Goal: Task Accomplishment & Management: Use online tool/utility

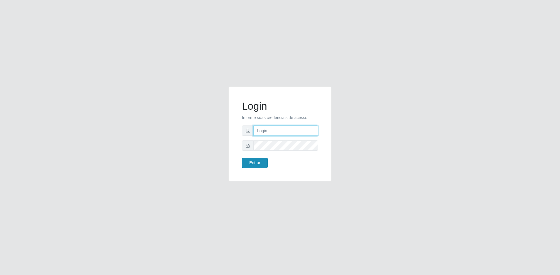
type input "[EMAIL_ADDRESS][DOMAIN_NAME]"
click at [254, 165] on button "Entrar" at bounding box center [255, 163] width 26 height 10
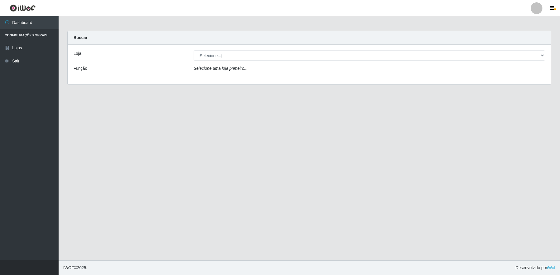
click at [263, 50] on div "Loja [Selecione...] Extrabom - Loja 57 Anchieta Função Selecione uma loja prime…" at bounding box center [309, 65] width 483 height 40
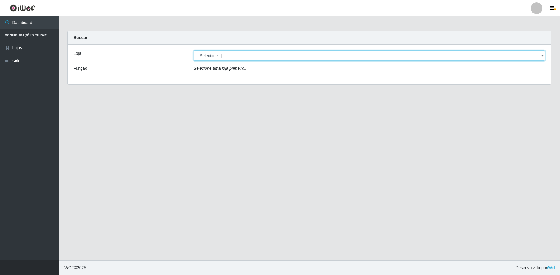
click at [263, 51] on select "[Selecione...] Extrabom - Loja 57 Anchieta" at bounding box center [370, 55] width 352 height 10
select select "470"
click at [194, 50] on select "[Selecione...] Extrabom - Loja 57 Anchieta" at bounding box center [370, 55] width 352 height 10
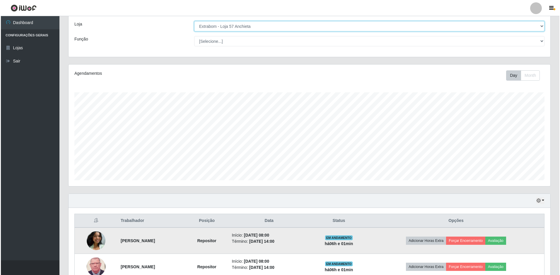
scroll to position [146, 0]
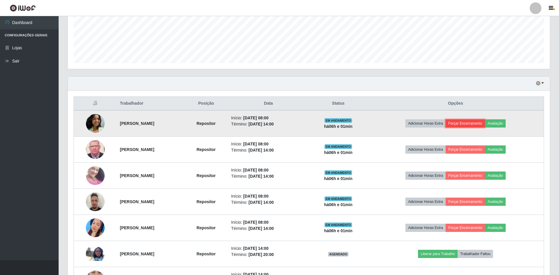
click at [483, 122] on button "Forçar Encerramento" at bounding box center [464, 123] width 39 height 8
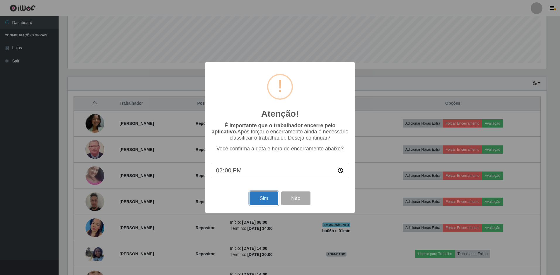
click at [263, 198] on button "Sim" at bounding box center [264, 198] width 28 height 14
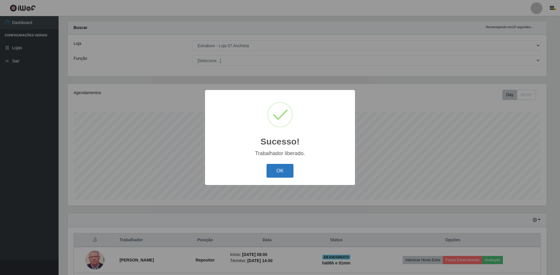
click at [283, 173] on button "OK" at bounding box center [280, 171] width 27 height 14
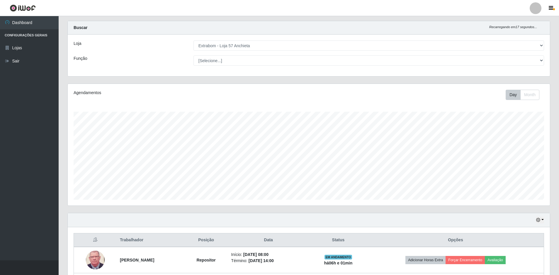
scroll to position [98, 0]
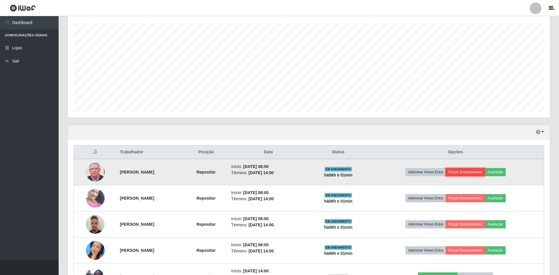
click at [467, 172] on button "Forçar Encerramento" at bounding box center [464, 172] width 39 height 8
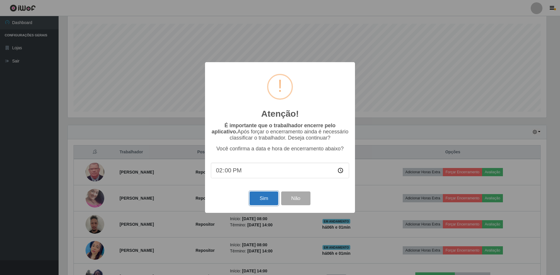
click at [269, 201] on button "Sim" at bounding box center [264, 198] width 28 height 14
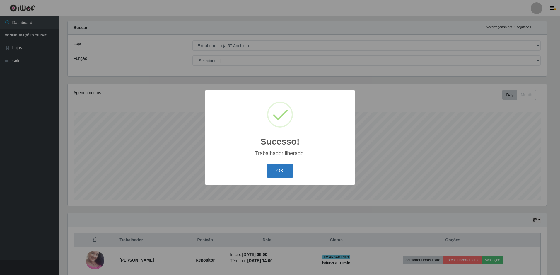
click at [272, 177] on button "OK" at bounding box center [280, 171] width 27 height 14
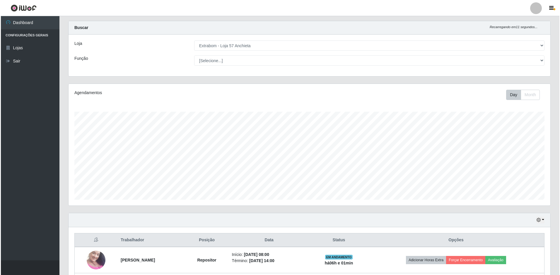
scroll to position [98, 0]
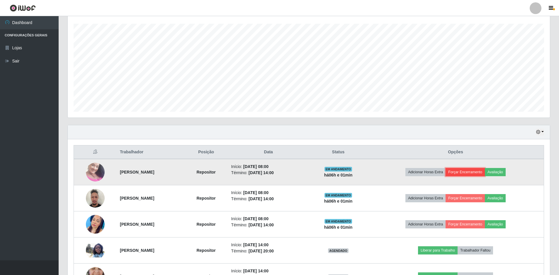
click at [473, 168] on button "Forçar Encerramento" at bounding box center [464, 172] width 39 height 8
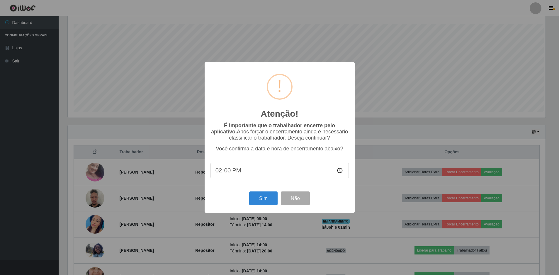
scroll to position [122, 479]
click at [260, 203] on button "Sim" at bounding box center [264, 198] width 28 height 14
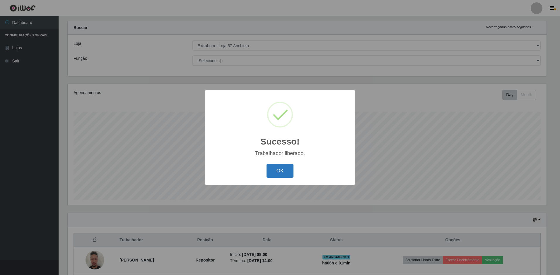
click at [278, 173] on button "OK" at bounding box center [280, 171] width 27 height 14
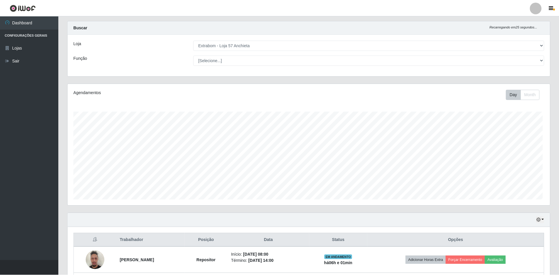
scroll to position [0, 0]
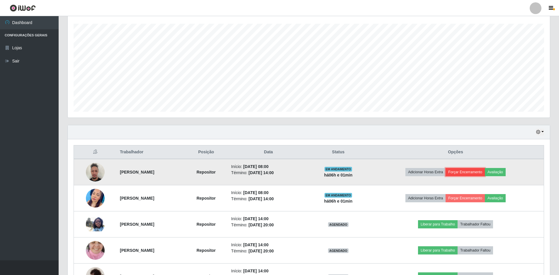
click at [470, 171] on button "Forçar Encerramento" at bounding box center [464, 172] width 39 height 8
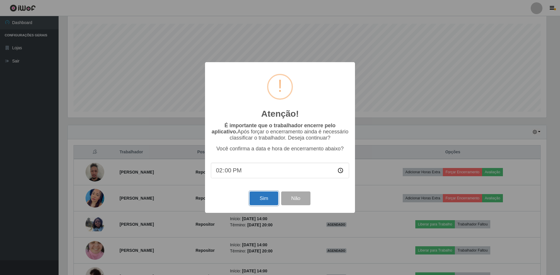
click at [261, 199] on button "Sim" at bounding box center [264, 198] width 28 height 14
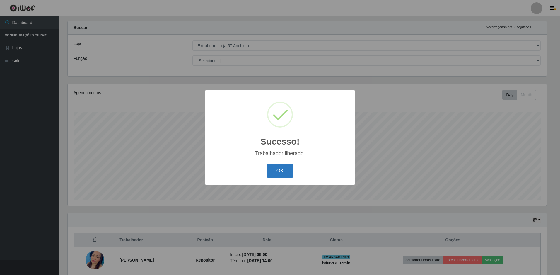
click at [292, 170] on button "OK" at bounding box center [280, 171] width 27 height 14
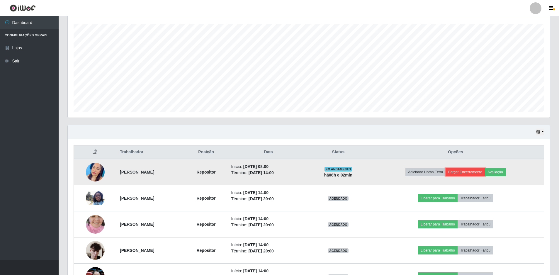
click at [476, 173] on button "Forçar Encerramento" at bounding box center [464, 172] width 39 height 8
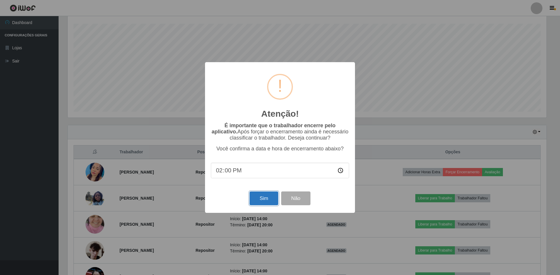
click at [267, 203] on button "Sim" at bounding box center [264, 198] width 28 height 14
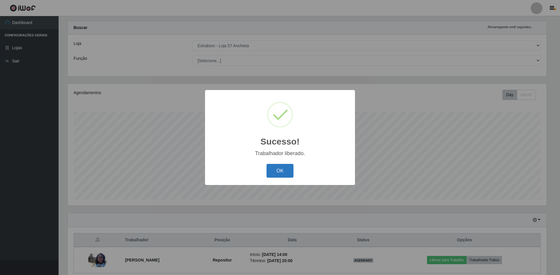
click at [274, 168] on button "OK" at bounding box center [280, 171] width 27 height 14
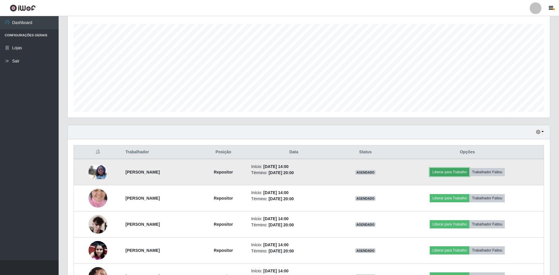
click at [453, 174] on button "Liberar para Trabalho" at bounding box center [449, 172] width 40 height 8
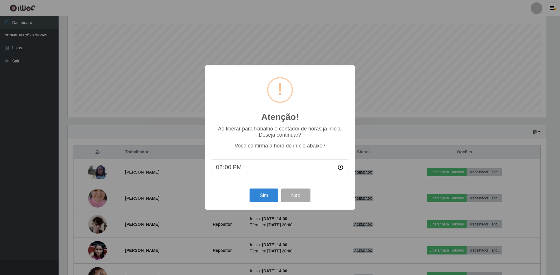
click at [248, 191] on div "Sim Não" at bounding box center [280, 195] width 138 height 17
click at [252, 195] on button "Sim" at bounding box center [264, 195] width 28 height 14
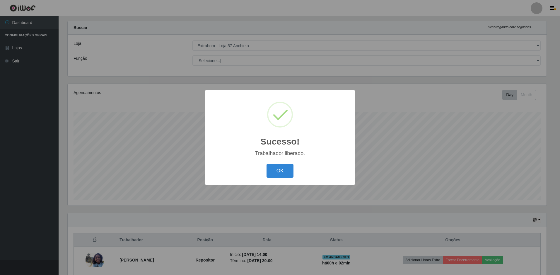
click at [267, 164] on button "OK" at bounding box center [280, 171] width 27 height 14
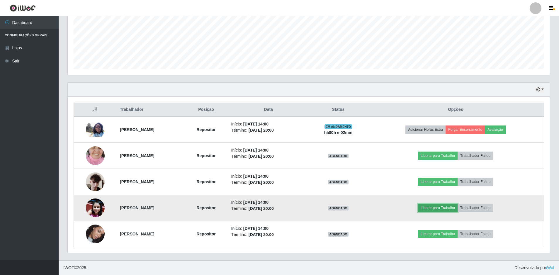
click at [442, 209] on button "Liberar para Trabalho" at bounding box center [438, 208] width 40 height 8
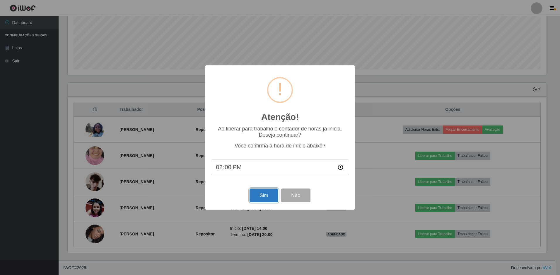
click at [265, 194] on button "Sim" at bounding box center [264, 195] width 28 height 14
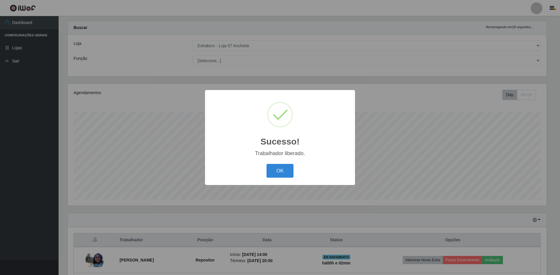
click at [267, 164] on button "OK" at bounding box center [280, 171] width 27 height 14
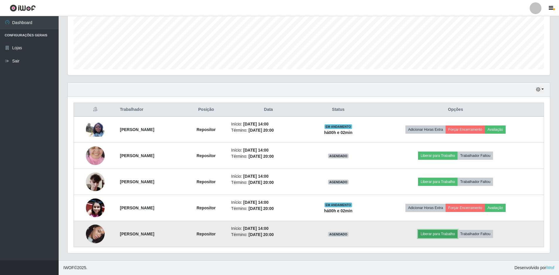
click at [436, 236] on button "Liberar para Trabalho" at bounding box center [438, 234] width 40 height 8
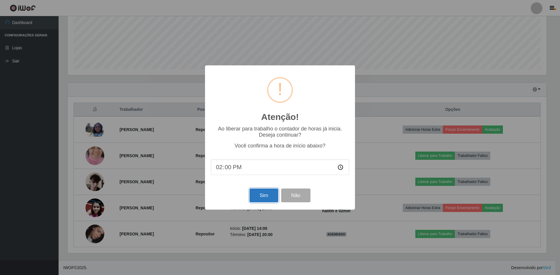
click at [264, 198] on button "Sim" at bounding box center [264, 195] width 28 height 14
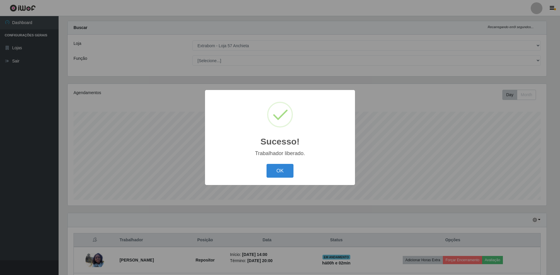
click at [267, 164] on button "OK" at bounding box center [280, 171] width 27 height 14
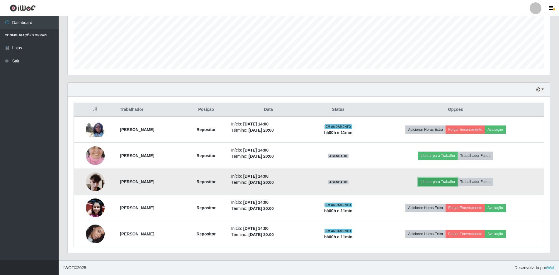
click at [452, 183] on button "Liberar para Trabalho" at bounding box center [438, 182] width 40 height 8
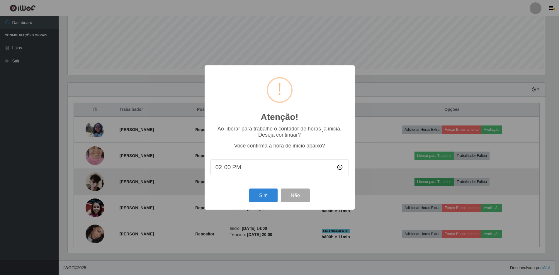
scroll to position [122, 479]
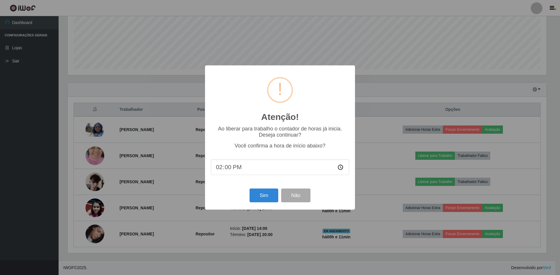
click at [227, 168] on input "14:00" at bounding box center [280, 167] width 138 height 16
type input "14:11"
click at [267, 199] on button "Sim" at bounding box center [264, 195] width 28 height 14
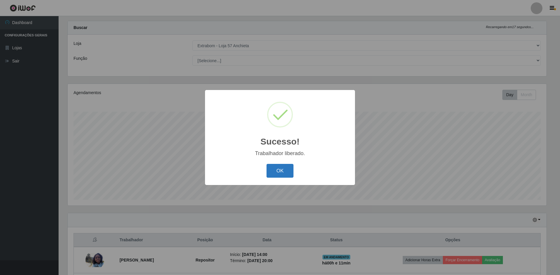
click at [278, 170] on button "OK" at bounding box center [280, 171] width 27 height 14
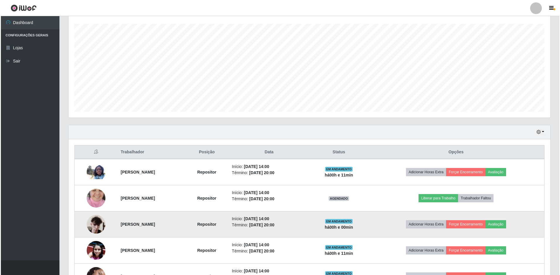
scroll to position [140, 0]
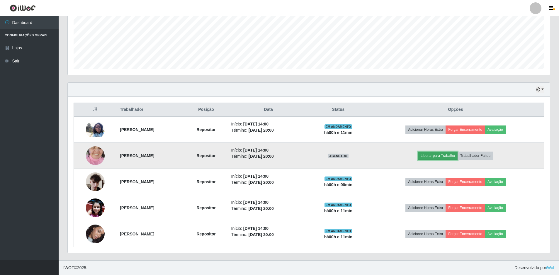
click at [441, 155] on button "Liberar para Trabalho" at bounding box center [438, 155] width 40 height 8
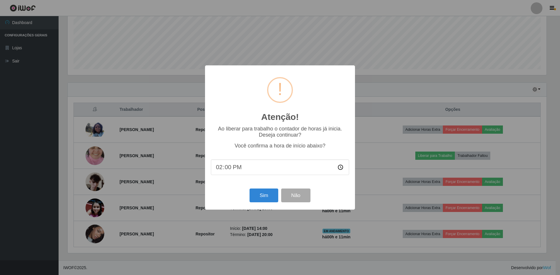
click at [226, 169] on input "14:00" at bounding box center [280, 167] width 138 height 16
type input "14:11"
click at [269, 199] on button "Sim" at bounding box center [264, 195] width 28 height 14
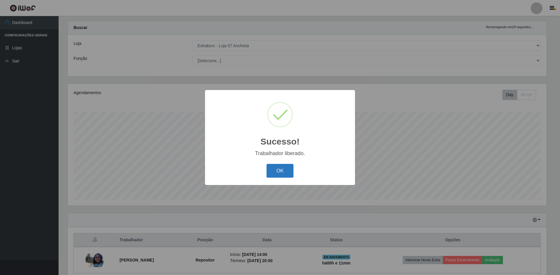
click at [273, 169] on button "OK" at bounding box center [280, 171] width 27 height 14
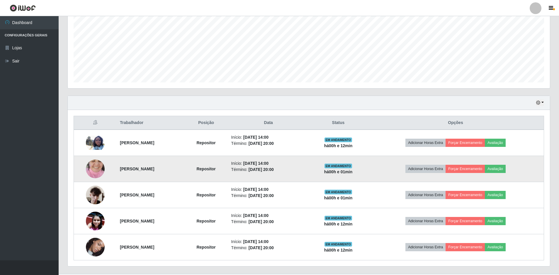
scroll to position [140, 0]
